Goal: Task Accomplishment & Management: Complete application form

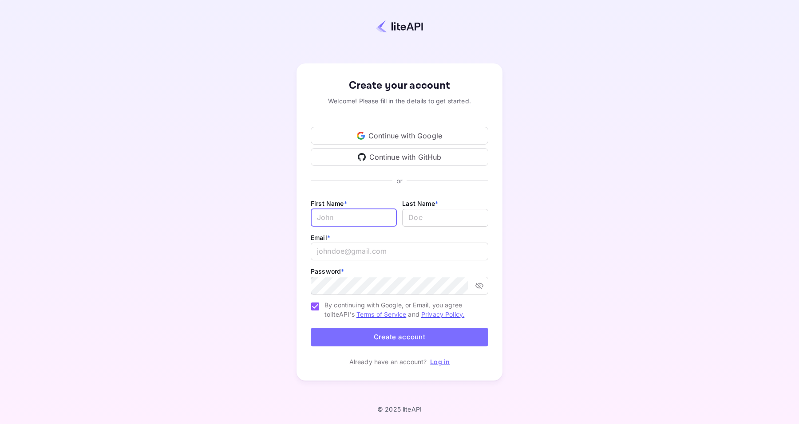
click at [356, 225] on input "Email *" at bounding box center [354, 218] width 86 height 18
click at [355, 225] on input "Gary" at bounding box center [354, 218] width 86 height 18
type input "Gary"
click at [359, 218] on input "Gary" at bounding box center [354, 218] width 86 height 18
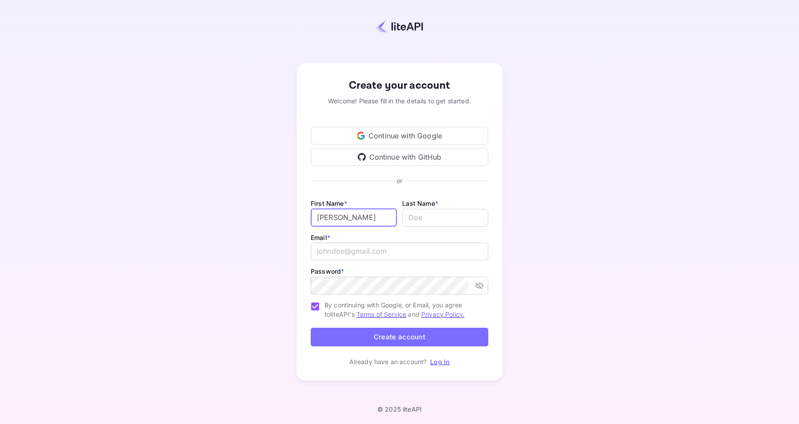
click at [359, 218] on input "Gary" at bounding box center [354, 218] width 86 height 18
click at [422, 217] on input "lastName" at bounding box center [445, 218] width 86 height 18
type input "McTall"
click at [355, 255] on input "cooperroo_llc@" at bounding box center [399, 252] width 177 height 18
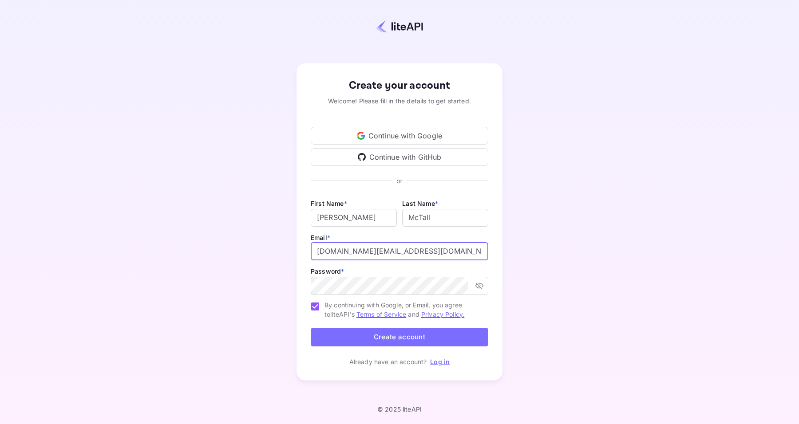
type input "[DOMAIN_NAME][EMAIL_ADDRESS][DOMAIN_NAME]"
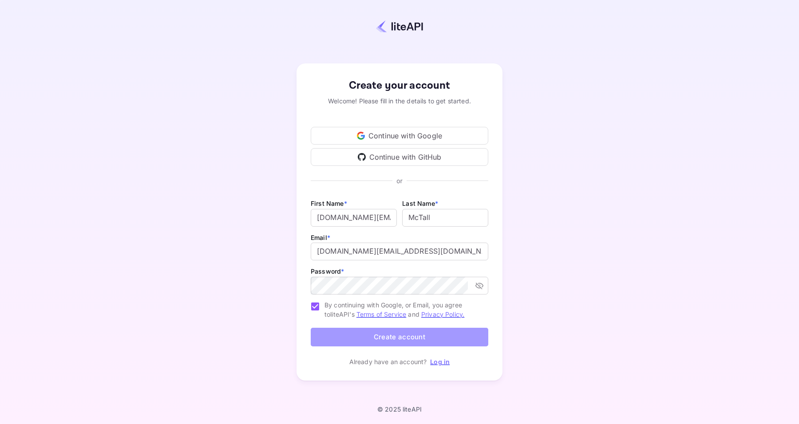
click at [441, 339] on button "Create account" at bounding box center [399, 337] width 177 height 19
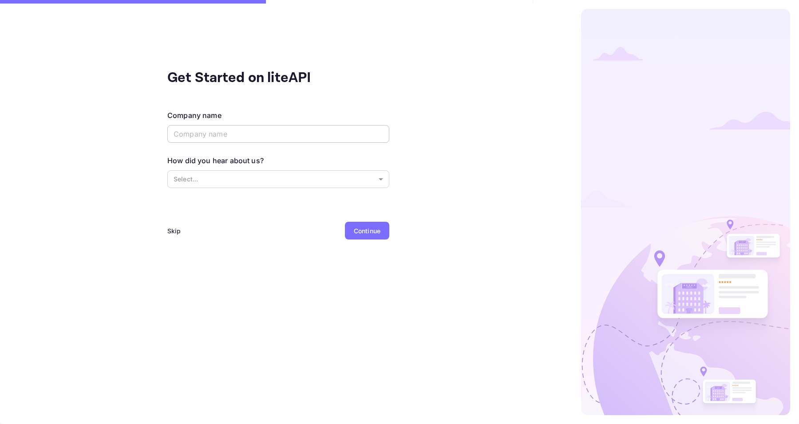
click at [326, 141] on input "text" at bounding box center [278, 134] width 222 height 18
type input "CooperRoo, LLC"
click at [319, 173] on body "Get Started on liteAPI Company name CooperRoo, LLC ​ How did you hear about us?…" at bounding box center [399, 212] width 799 height 424
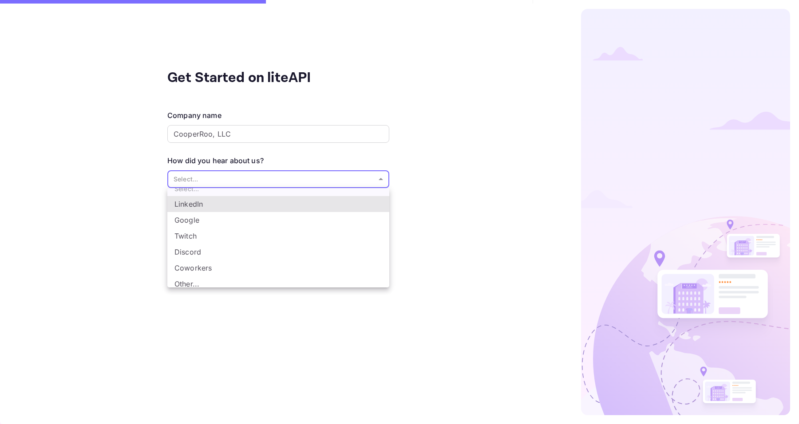
scroll to position [15, 0]
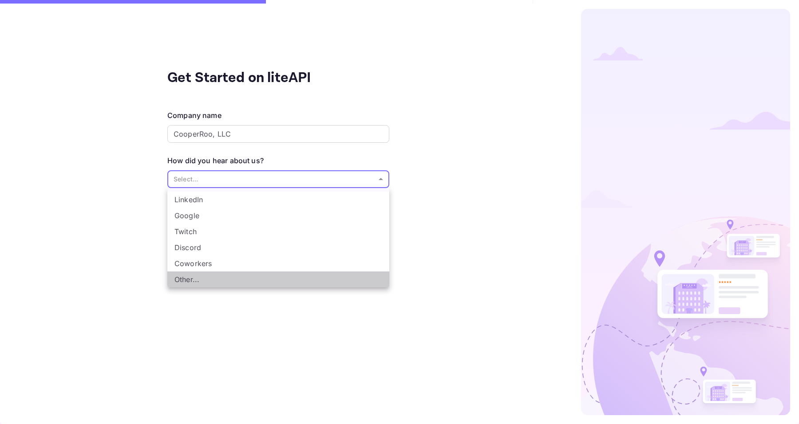
click at [290, 283] on li "Other..." at bounding box center [278, 280] width 222 height 16
type input "Other..."
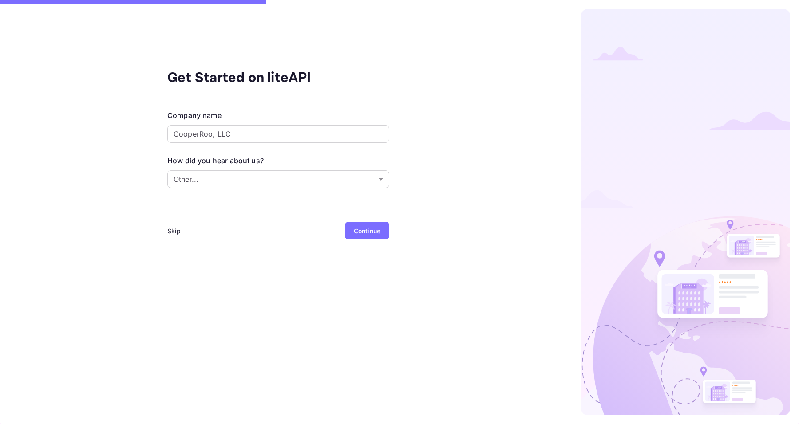
click at [368, 229] on div "Continue" at bounding box center [367, 230] width 27 height 9
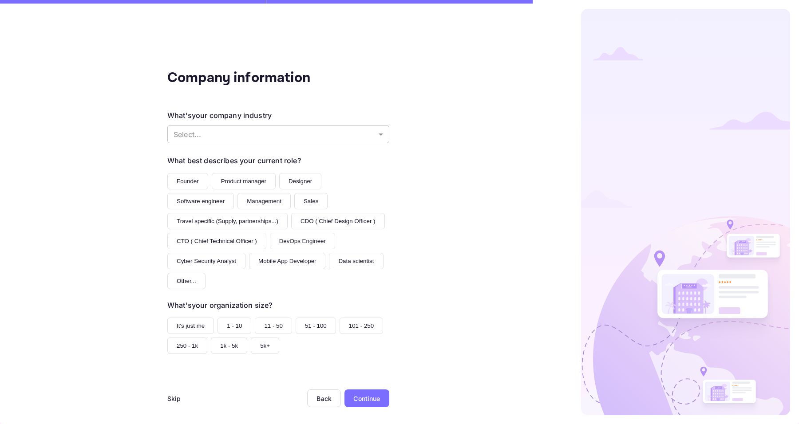
click at [287, 142] on body "Company information What's your company industry Select... ​ What best describe…" at bounding box center [399, 212] width 799 height 424
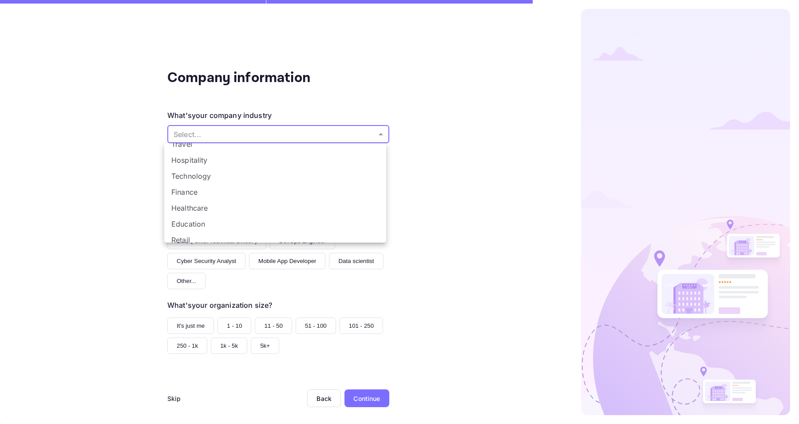
scroll to position [0, 0]
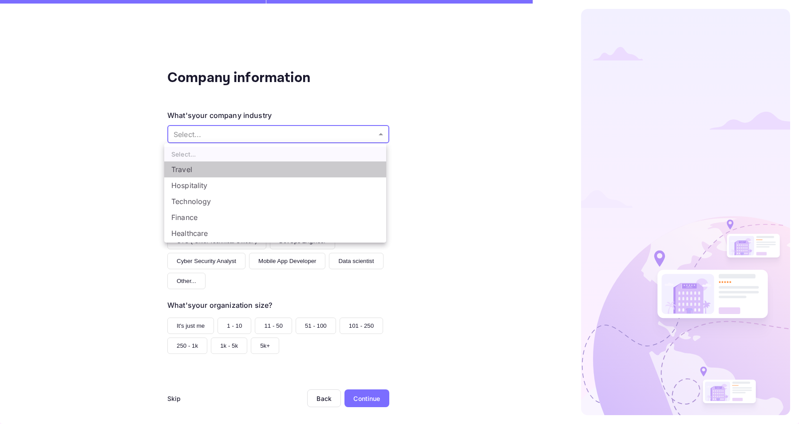
click at [282, 173] on li "Travel" at bounding box center [275, 170] width 222 height 16
type input "Travel"
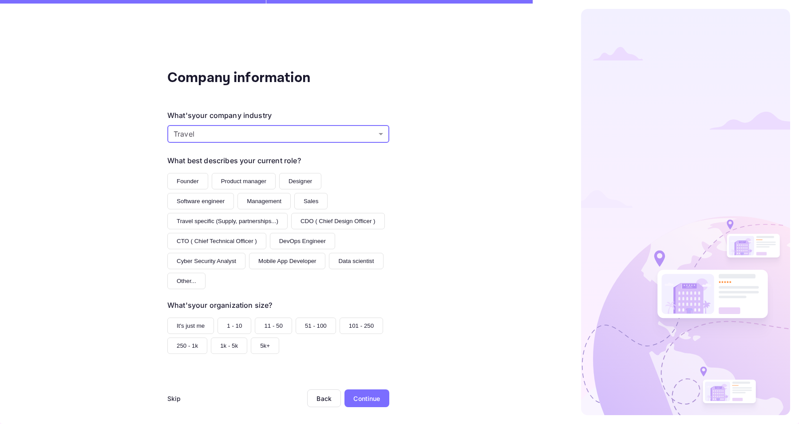
click at [206, 205] on button "Software engineer" at bounding box center [200, 201] width 67 height 16
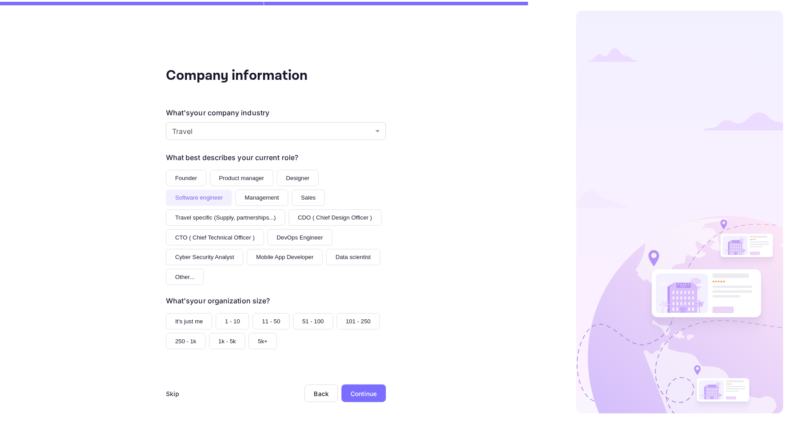
scroll to position [4, 0]
click at [189, 320] on button "It's just me" at bounding box center [190, 321] width 47 height 16
click at [366, 394] on div "Continue" at bounding box center [366, 394] width 27 height 9
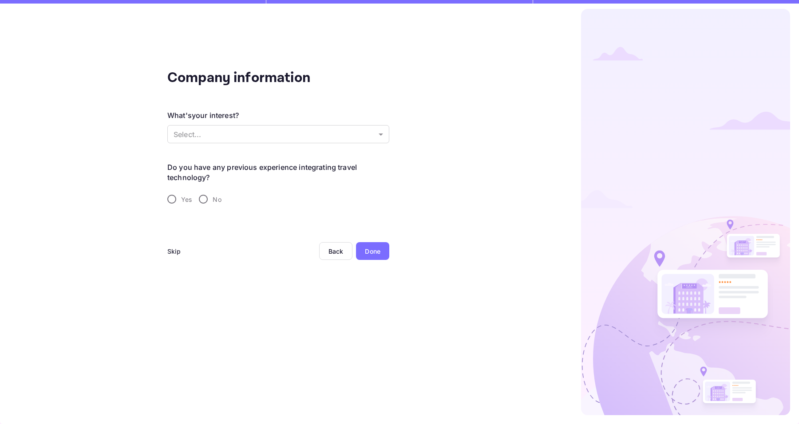
click at [269, 117] on div "What's your interest? Select... ​" at bounding box center [278, 127] width 222 height 35
click at [264, 132] on body "Company information What's your interest? Select... ​ Do you have any previous …" at bounding box center [399, 212] width 799 height 424
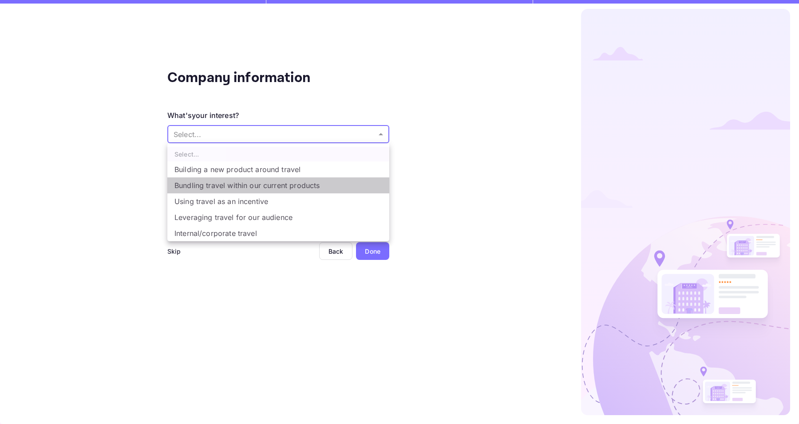
click at [261, 178] on li "Bundling travel within our current products" at bounding box center [278, 185] width 222 height 16
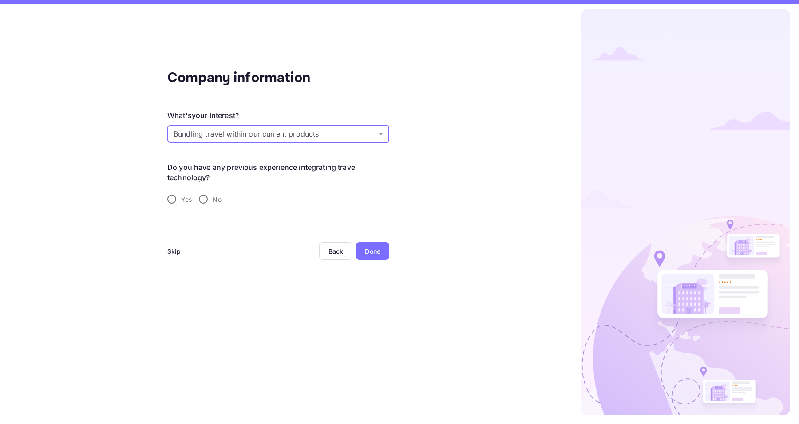
click at [273, 136] on body "Company information What's your interest? Bundling travel within our current pr…" at bounding box center [399, 212] width 799 height 424
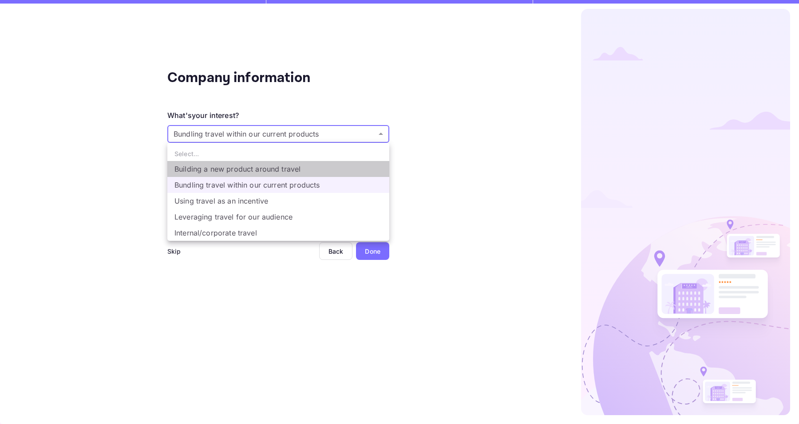
click at [264, 163] on li "Building a new product around travel" at bounding box center [278, 169] width 222 height 16
type input "Building a new product around travel"
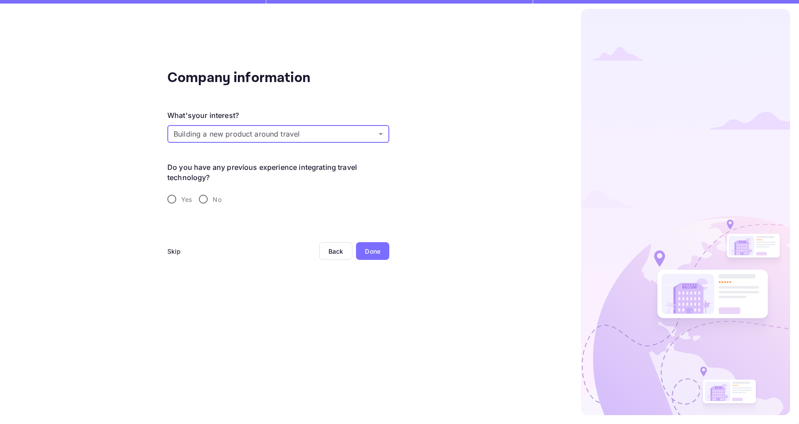
click at [181, 195] on span "Yes" at bounding box center [186, 199] width 11 height 9
click at [181, 195] on input "Yes" at bounding box center [171, 199] width 19 height 19
radio input "true"
click at [204, 201] on input "No" at bounding box center [203, 199] width 19 height 19
radio input "true"
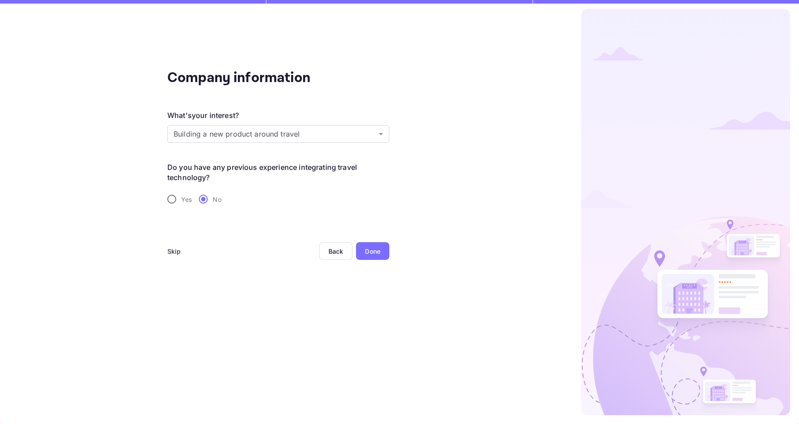
click at [374, 252] on div "Done" at bounding box center [373, 251] width 16 height 9
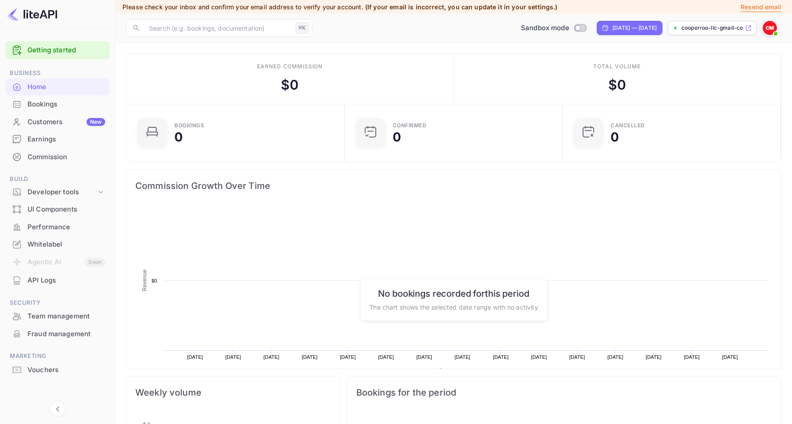
scroll to position [138, 206]
click at [83, 192] on div "Developer tools" at bounding box center [62, 192] width 69 height 10
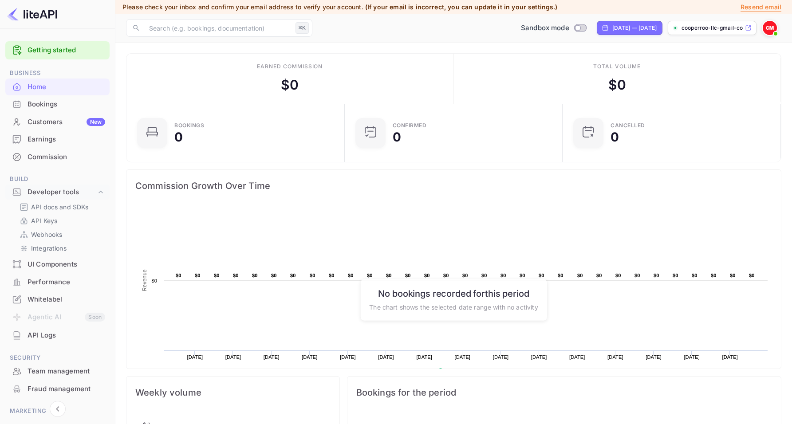
click at [48, 269] on div "UI Components" at bounding box center [57, 264] width 104 height 17
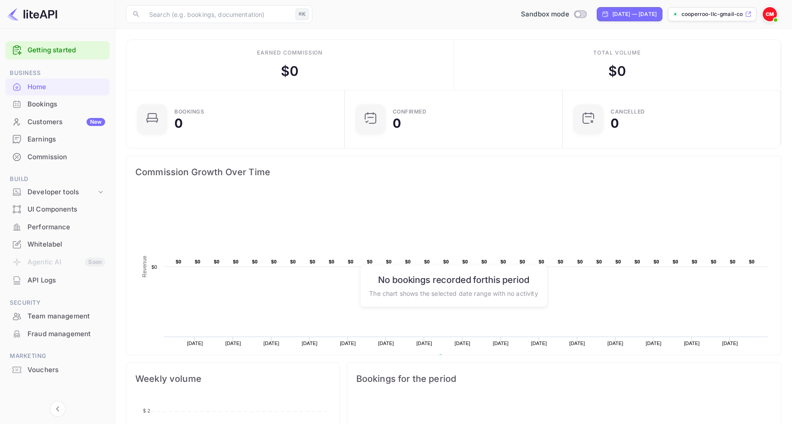
scroll to position [7, 7]
click at [51, 187] on div "Developer tools" at bounding box center [62, 192] width 69 height 10
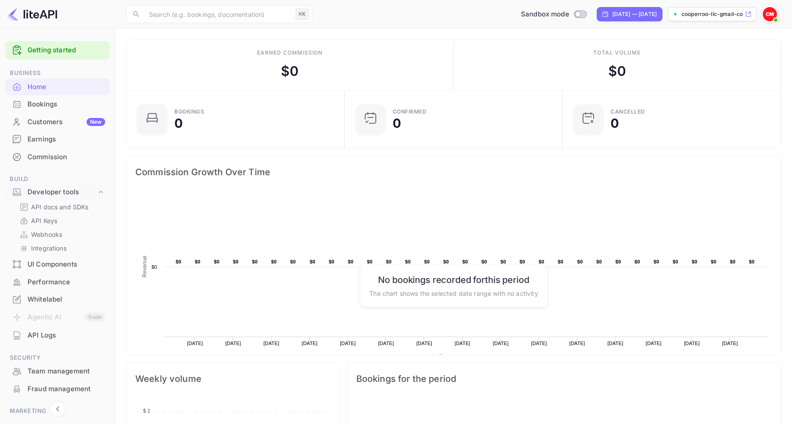
click at [53, 278] on div "Performance" at bounding box center [67, 282] width 78 height 10
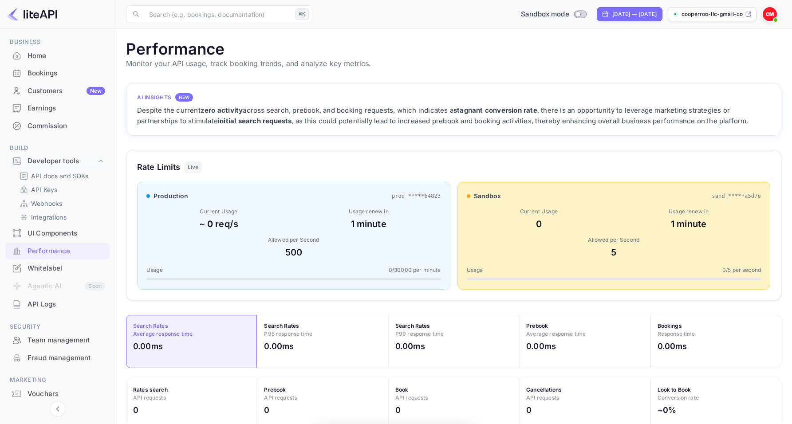
scroll to position [222, 649]
click at [67, 269] on div "Whitelabel" at bounding box center [67, 269] width 78 height 10
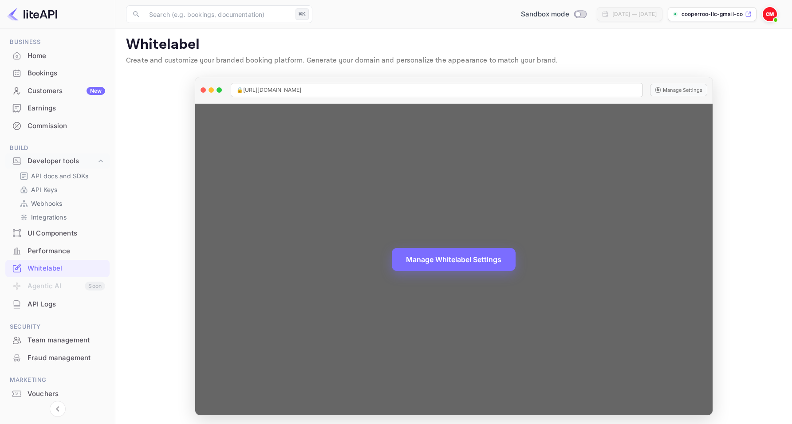
scroll to position [6, 0]
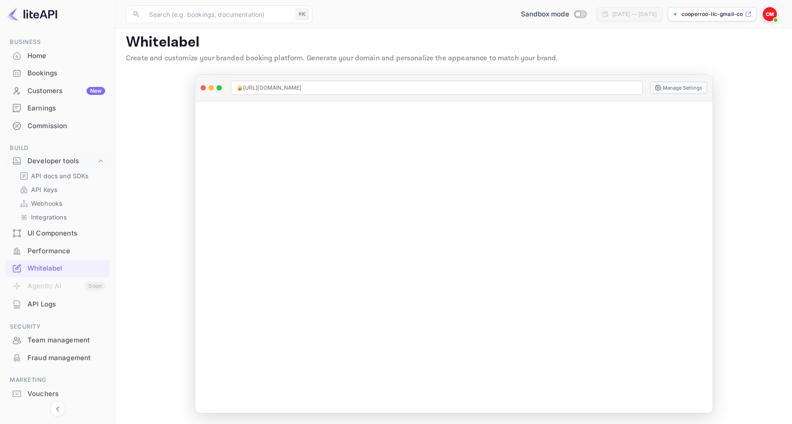
click at [61, 83] on div "Customers New" at bounding box center [57, 91] width 104 height 17
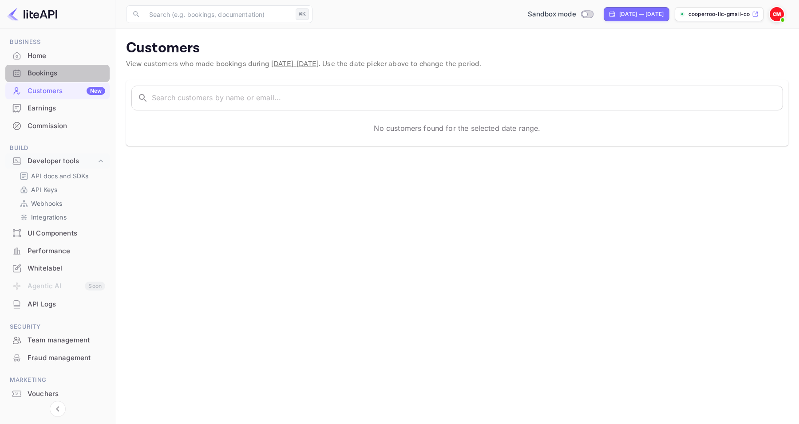
click at [64, 75] on div "Bookings" at bounding box center [67, 73] width 78 height 10
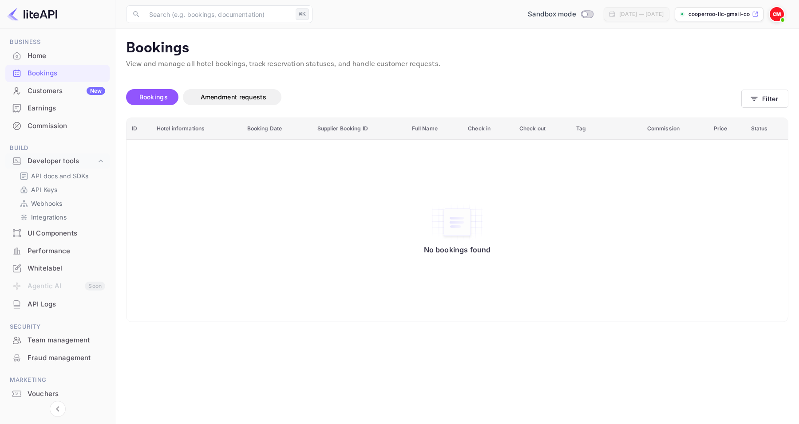
click at [65, 104] on div "Earnings" at bounding box center [67, 108] width 78 height 10
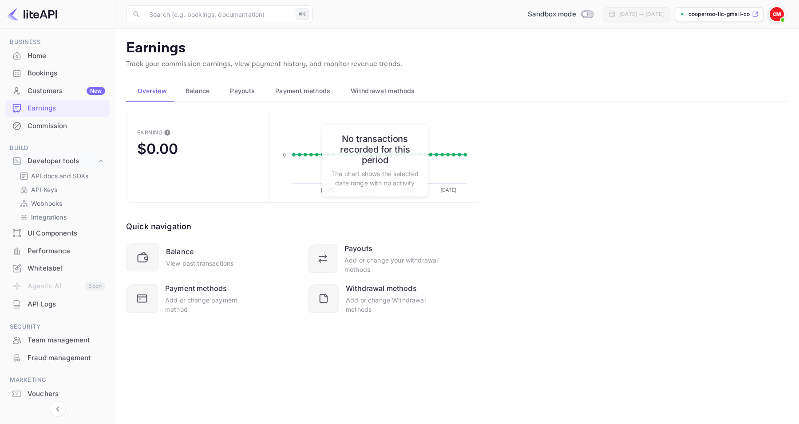
click at [73, 130] on div "Commission" at bounding box center [67, 126] width 78 height 10
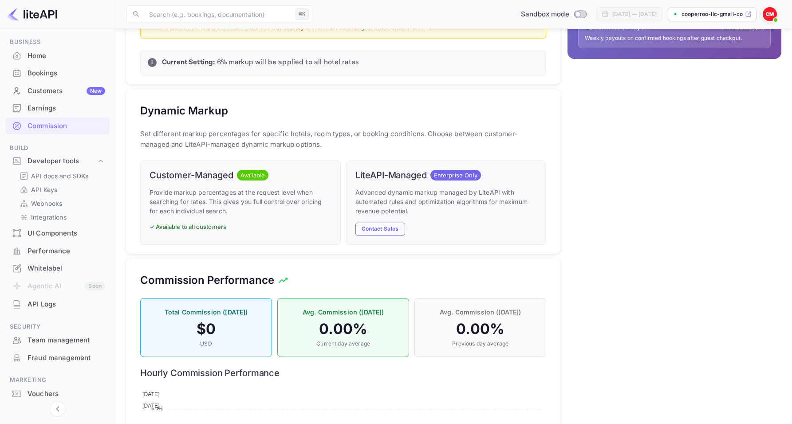
scroll to position [470, 0]
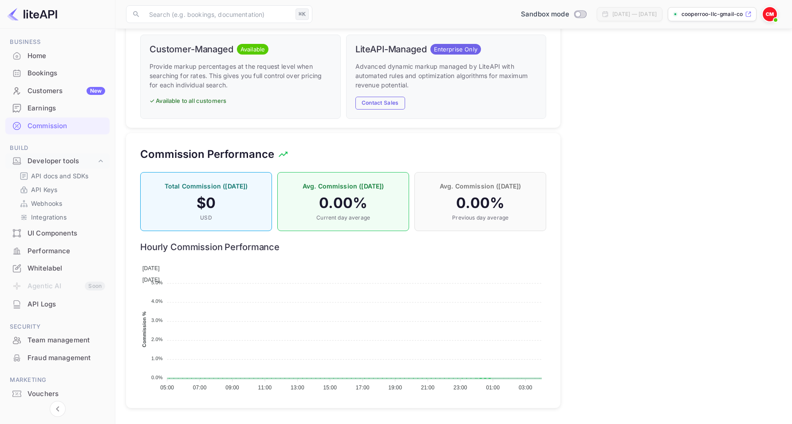
click at [52, 55] on div "Home" at bounding box center [67, 56] width 78 height 10
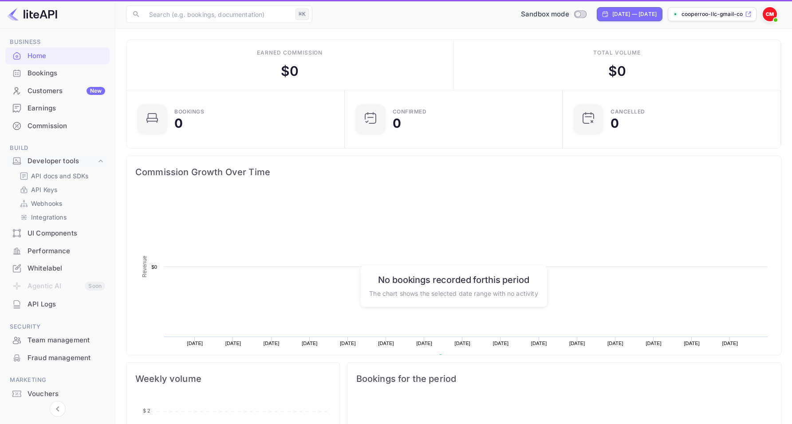
scroll to position [138, 206]
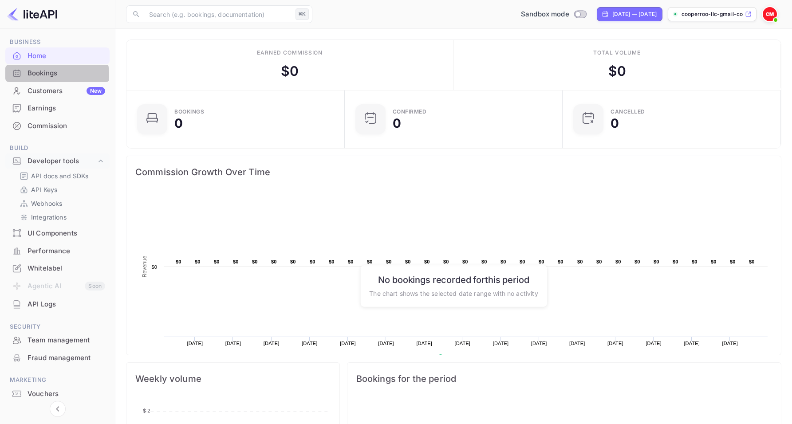
click at [51, 75] on div "Bookings" at bounding box center [67, 73] width 78 height 10
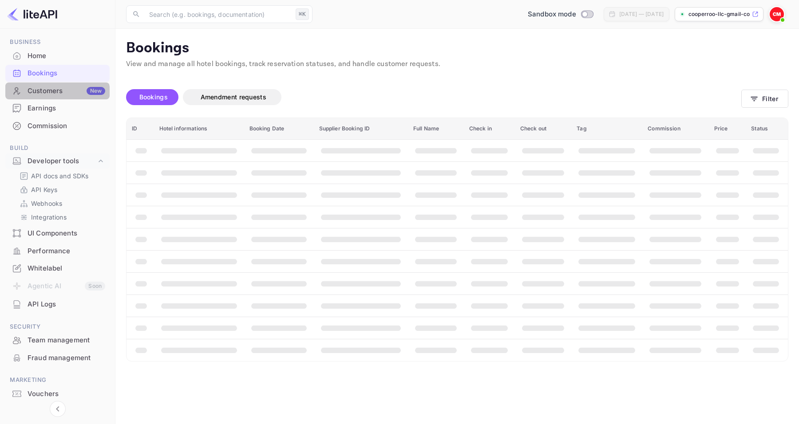
click at [57, 94] on div "Customers New" at bounding box center [67, 91] width 78 height 10
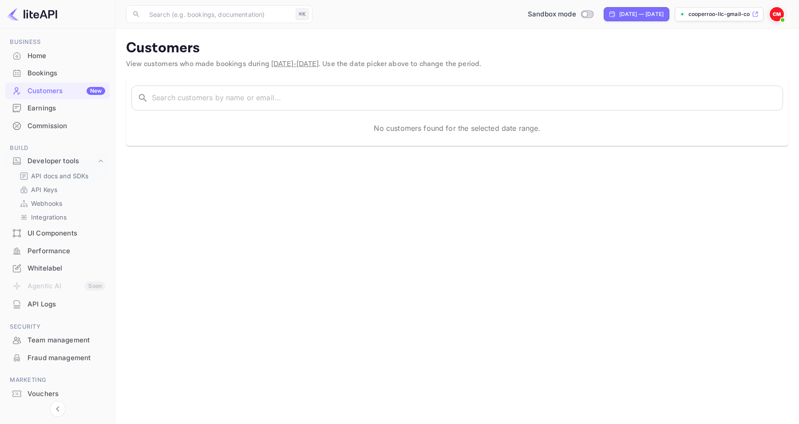
click at [51, 180] on p "API docs and SDKs" at bounding box center [60, 175] width 58 height 9
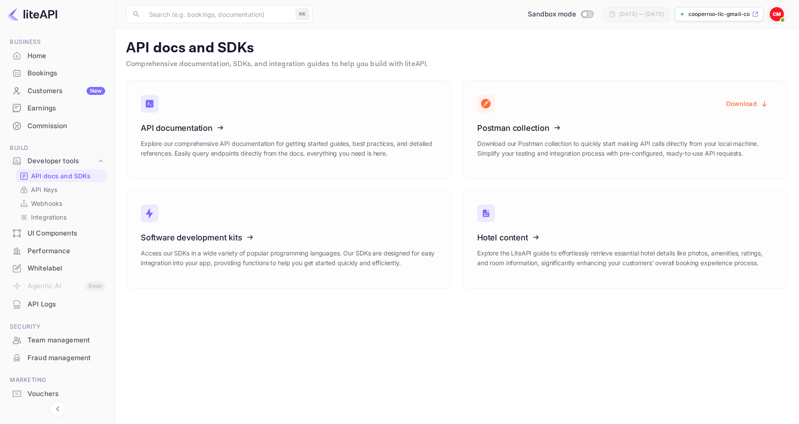
click at [55, 241] on div "UI Components" at bounding box center [57, 233] width 104 height 17
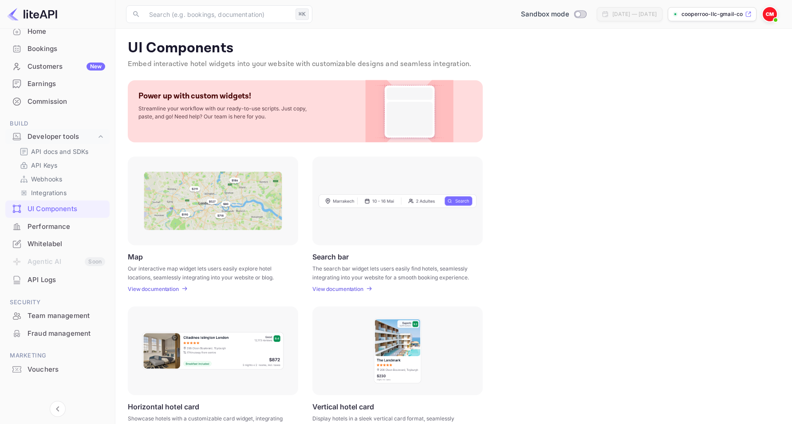
scroll to position [59, 0]
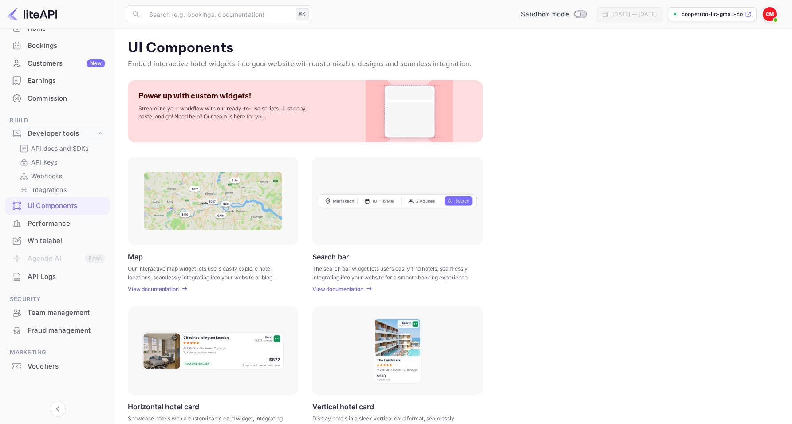
click at [33, 216] on div "Performance" at bounding box center [57, 223] width 104 height 17
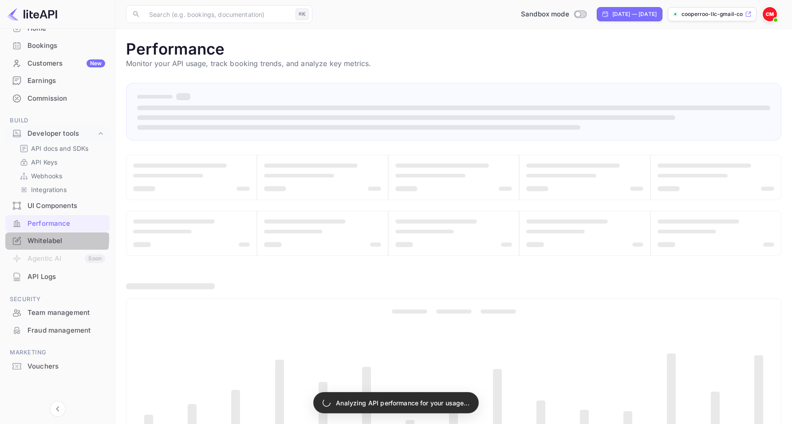
click at [35, 239] on div "Whitelabel" at bounding box center [67, 241] width 78 height 10
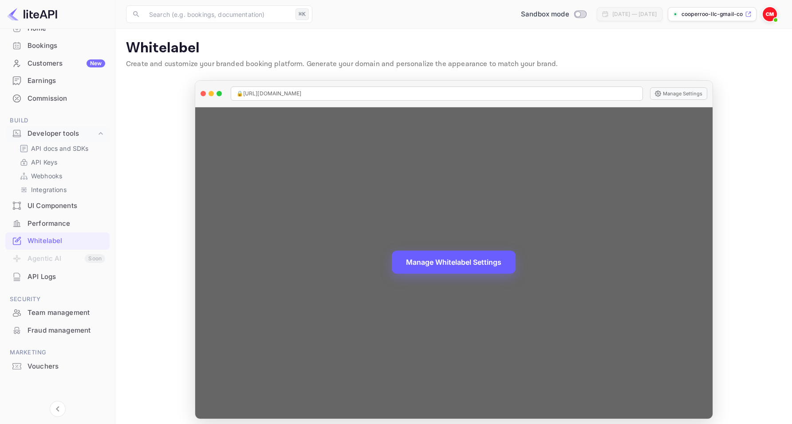
click at [479, 267] on button "Manage Whitelabel Settings" at bounding box center [454, 262] width 124 height 23
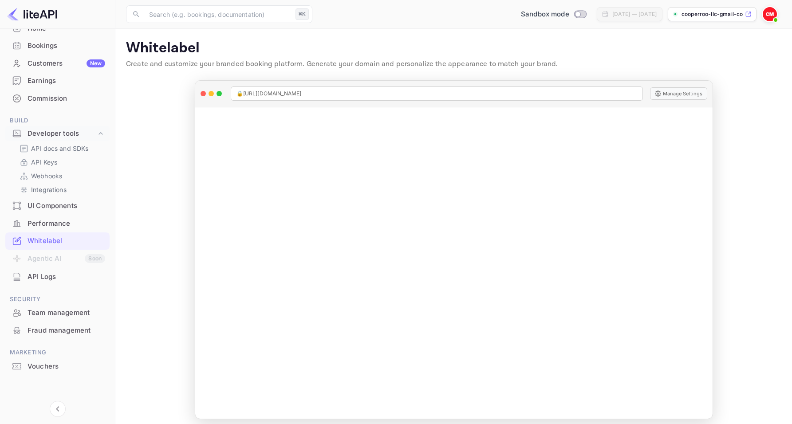
click at [136, 193] on main "Whitelabel Create and customize your branded booking platform. Generate your do…" at bounding box center [453, 229] width 677 height 401
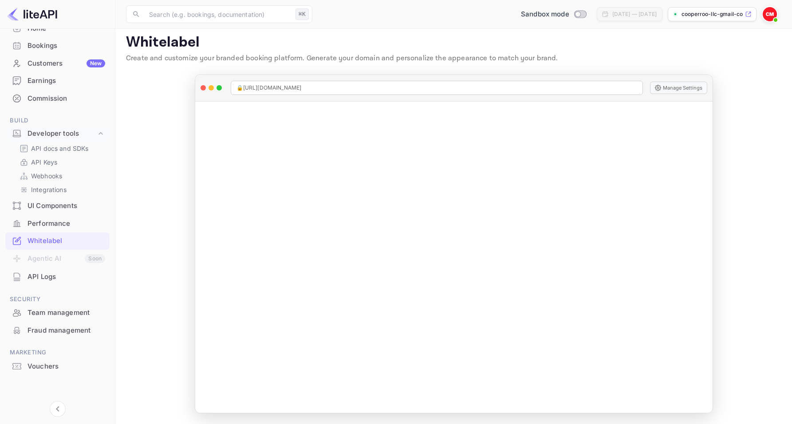
click at [59, 365] on div "Vouchers" at bounding box center [67, 367] width 78 height 10
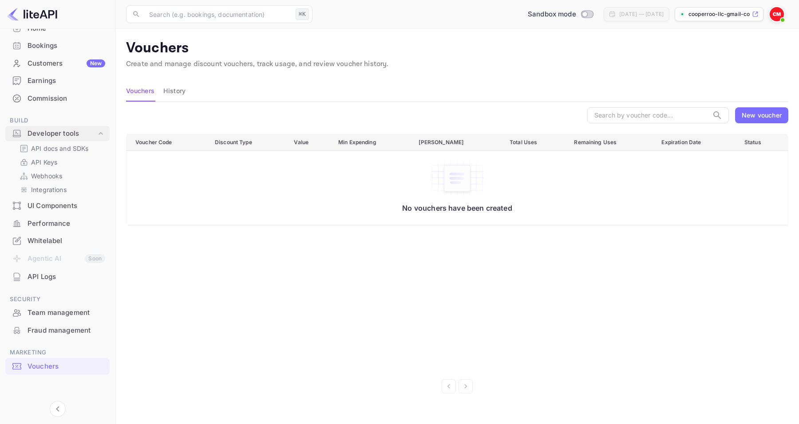
click at [61, 130] on div "Developer tools" at bounding box center [62, 134] width 69 height 10
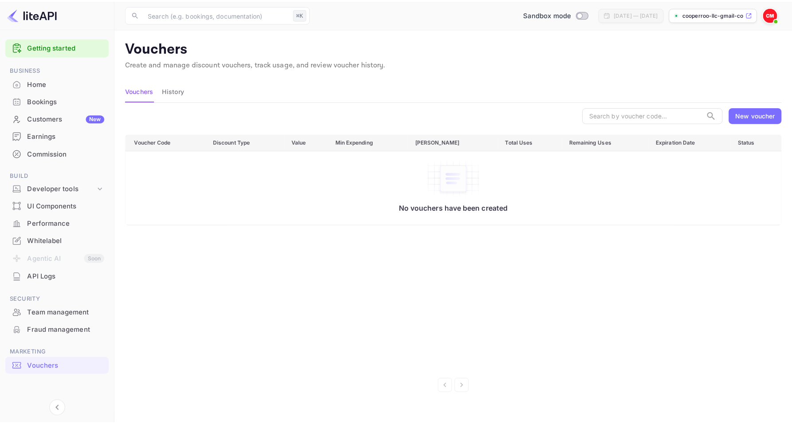
scroll to position [4, 0]
click at [55, 210] on div "UI Components" at bounding box center [67, 206] width 78 height 10
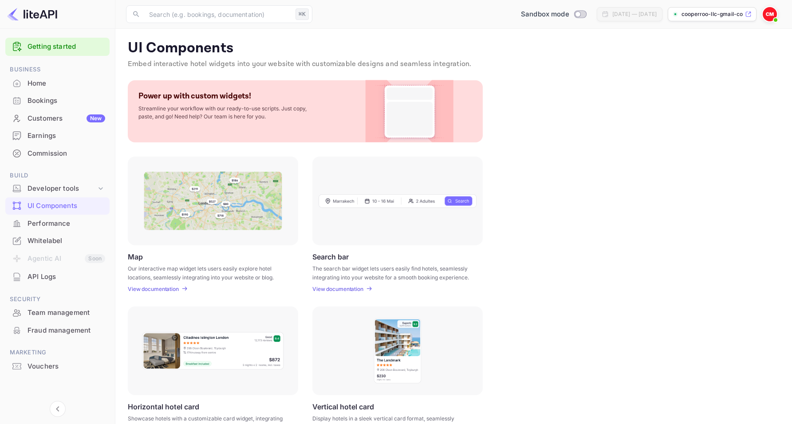
click at [55, 229] on div "Performance" at bounding box center [57, 223] width 104 height 17
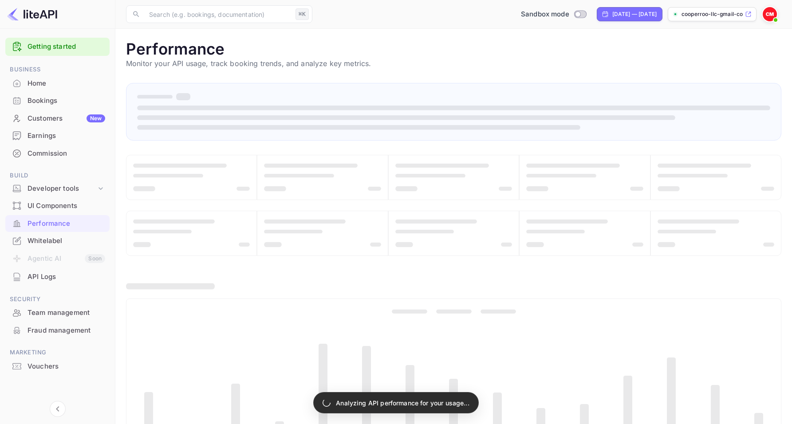
click at [55, 237] on div "Whitelabel" at bounding box center [67, 241] width 78 height 10
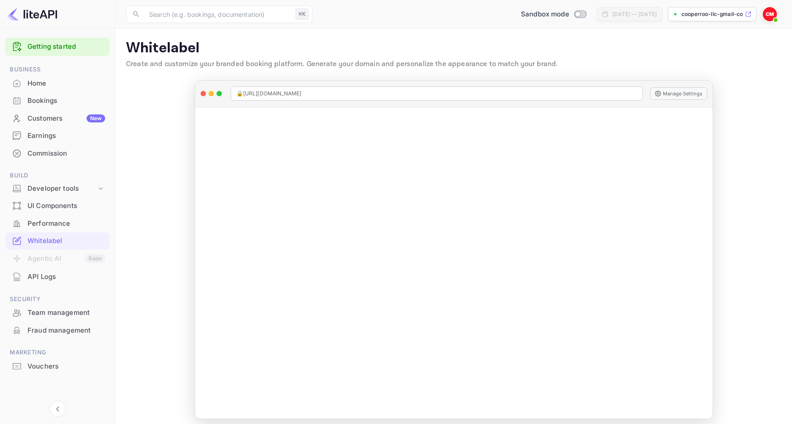
click at [49, 90] on div "Home" at bounding box center [57, 83] width 104 height 17
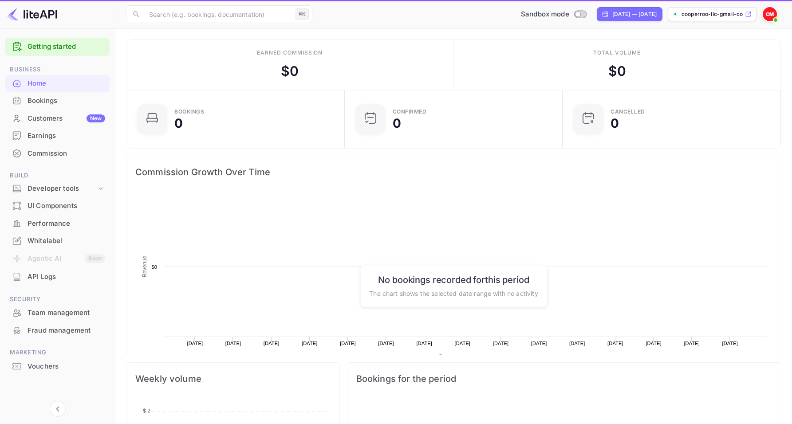
scroll to position [138, 206]
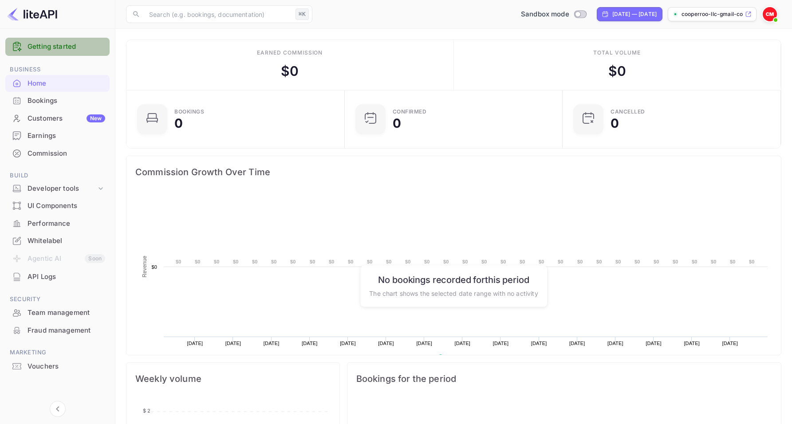
click at [60, 46] on link "Getting started" at bounding box center [67, 47] width 78 height 10
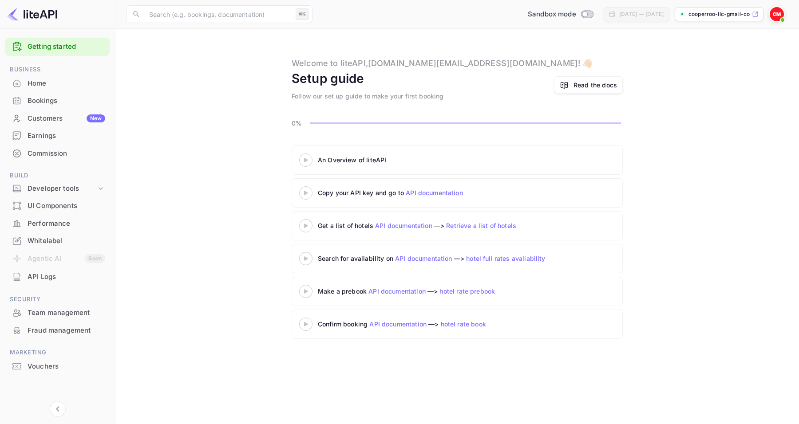
click at [48, 92] on div "Bookings" at bounding box center [57, 100] width 104 height 17
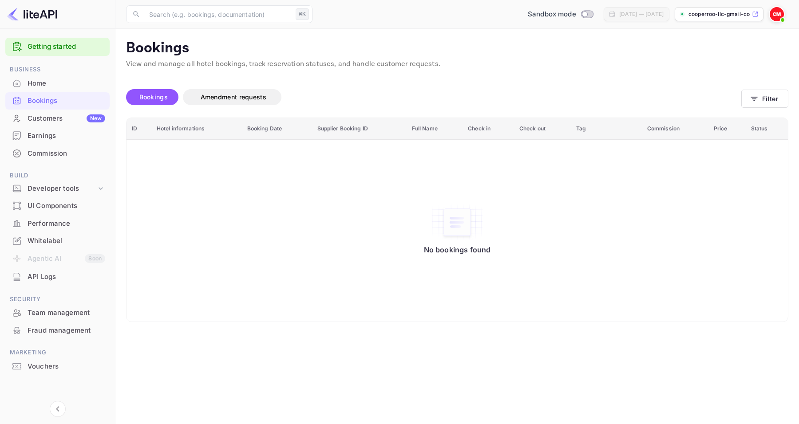
click at [48, 88] on div "Home" at bounding box center [57, 83] width 104 height 17
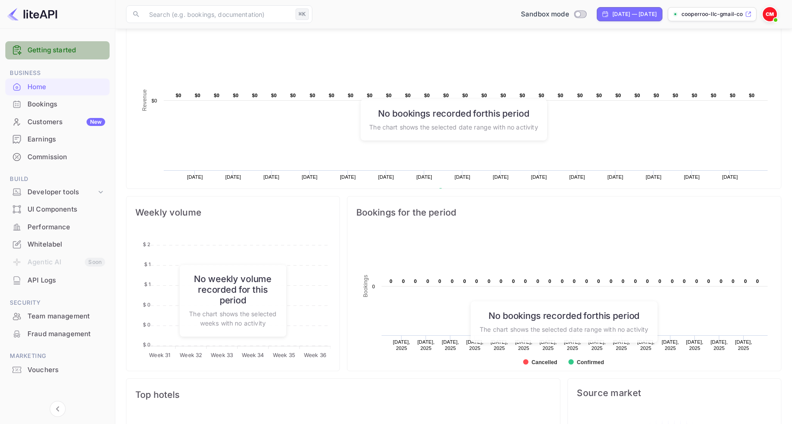
click at [59, 56] on div "Getting started" at bounding box center [57, 50] width 104 height 18
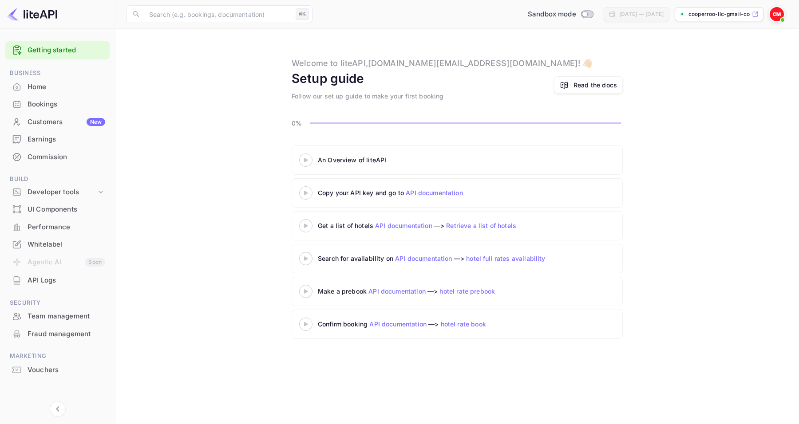
click at [372, 154] on div "An Overview of liteAPI" at bounding box center [419, 160] width 241 height 13
click at [292, 163] on div at bounding box center [305, 159] width 31 height 11
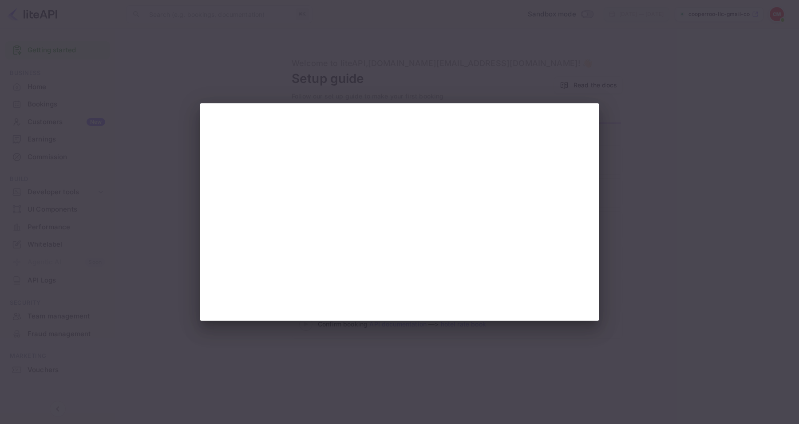
click at [633, 136] on div at bounding box center [399, 212] width 799 height 424
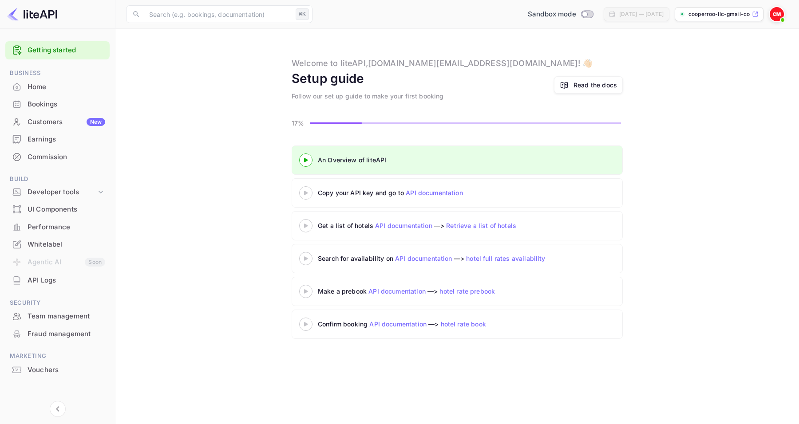
click at [40, 118] on div "Customers New" at bounding box center [67, 122] width 78 height 10
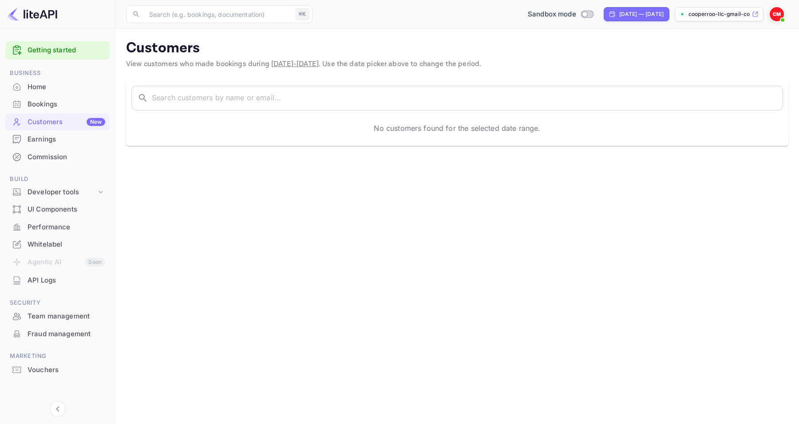
click at [60, 103] on div "Bookings" at bounding box center [67, 104] width 78 height 10
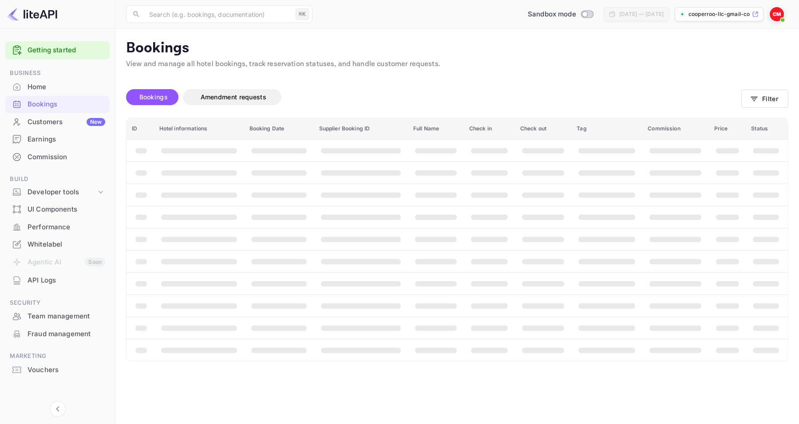
click at [61, 95] on div "Home" at bounding box center [57, 87] width 104 height 17
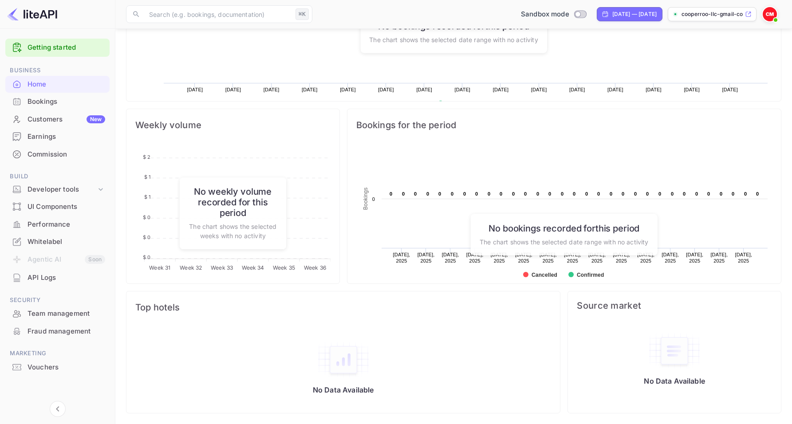
scroll to position [4, 0]
click at [34, 145] on li "Commission" at bounding box center [57, 154] width 104 height 18
click at [35, 149] on div "Commission" at bounding box center [67, 154] width 78 height 10
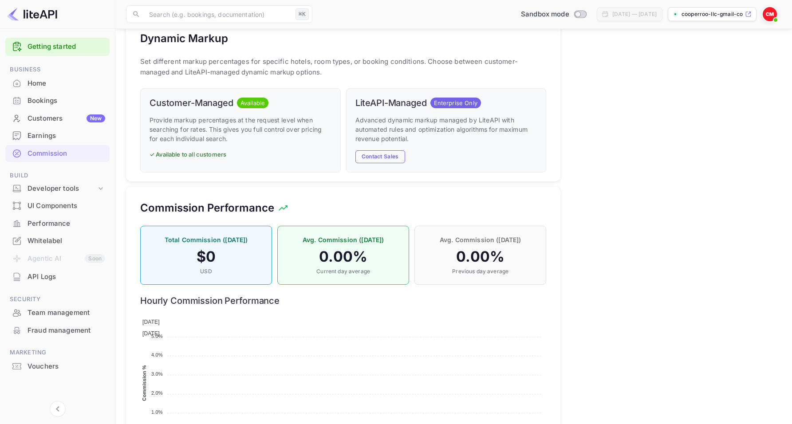
scroll to position [470, 0]
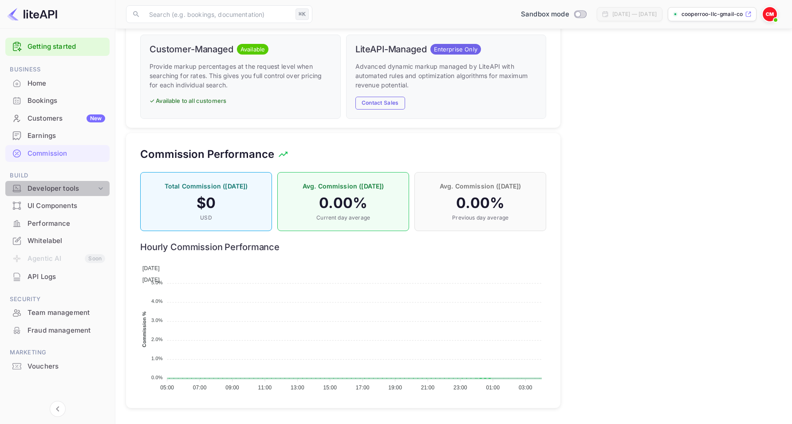
click at [71, 190] on div "Developer tools" at bounding box center [62, 189] width 69 height 10
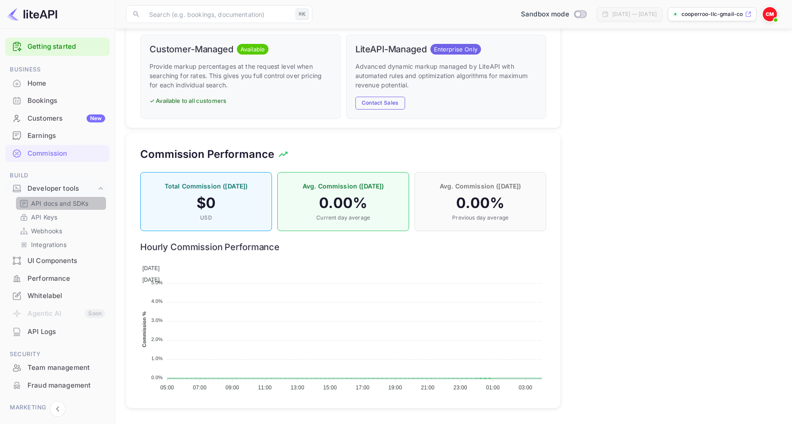
click at [62, 205] on p "API docs and SDKs" at bounding box center [60, 203] width 58 height 9
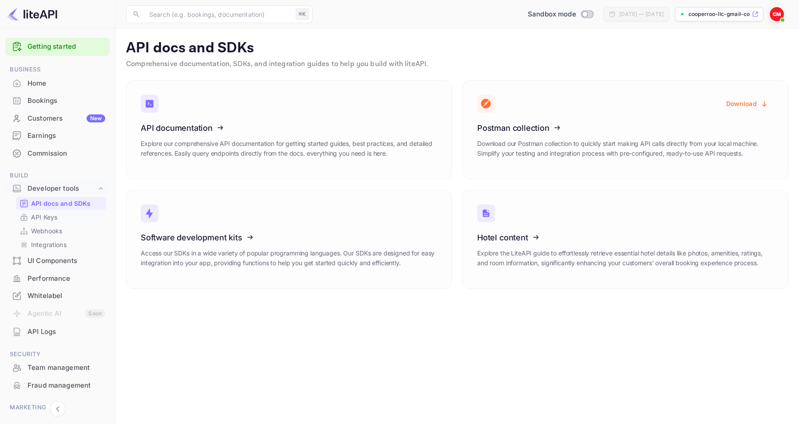
click at [50, 223] on div "API Keys" at bounding box center [61, 217] width 90 height 13
click at [56, 233] on p "Webhooks" at bounding box center [46, 230] width 31 height 9
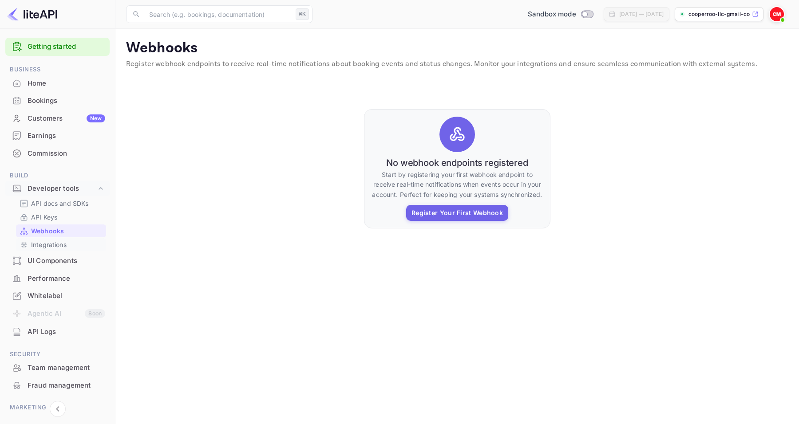
click at [59, 247] on p "Integrations" at bounding box center [48, 244] width 35 height 9
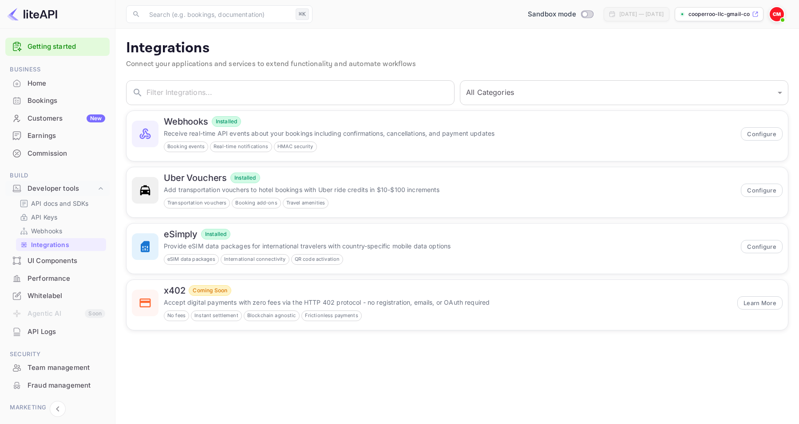
click at [64, 264] on div "UI Components" at bounding box center [67, 261] width 78 height 10
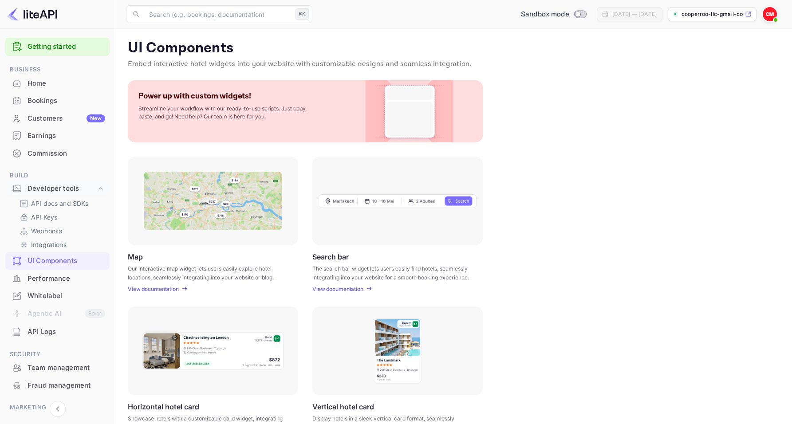
click at [66, 281] on div "Performance" at bounding box center [67, 279] width 78 height 10
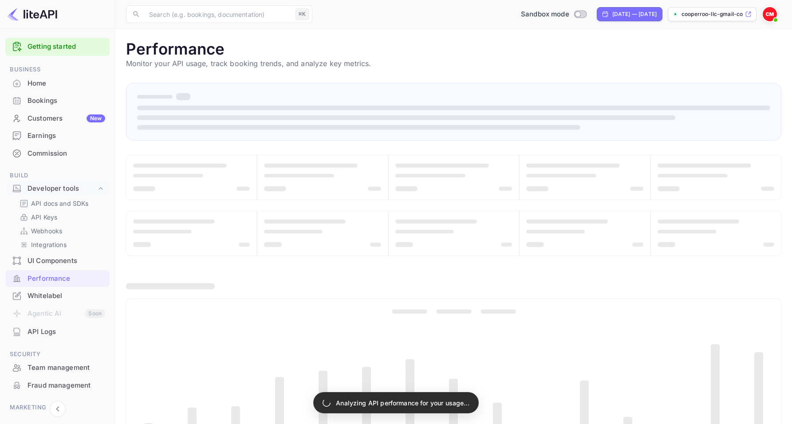
click at [65, 294] on div "Whitelabel" at bounding box center [67, 296] width 78 height 10
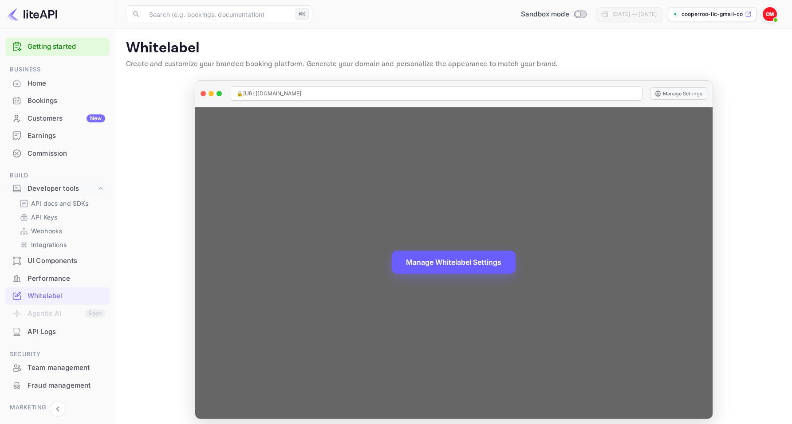
click at [447, 267] on button "Manage Whitelabel Settings" at bounding box center [454, 262] width 124 height 23
